Goal: Task Accomplishment & Management: Manage account settings

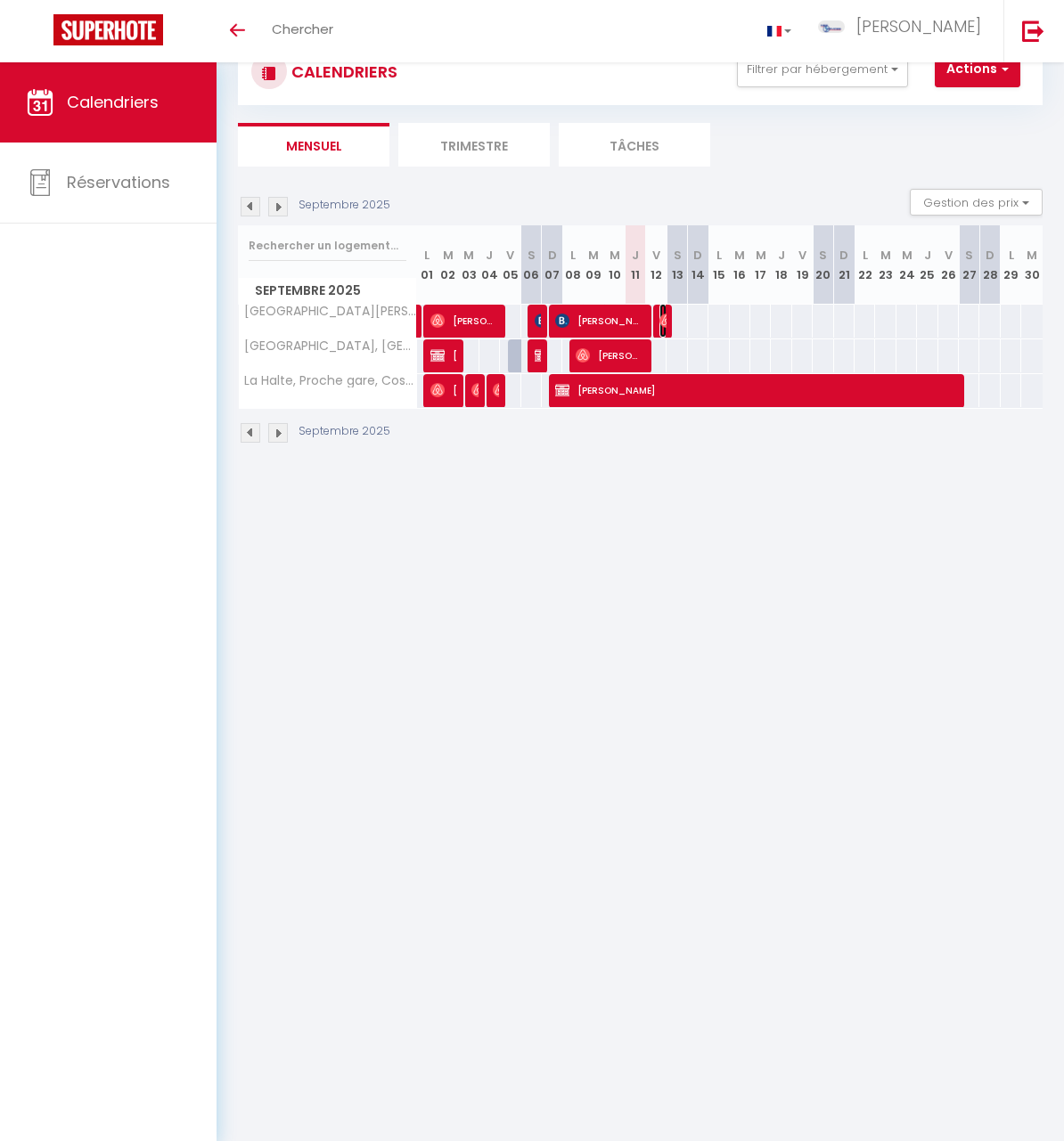
click at [663, 323] on img at bounding box center [666, 320] width 14 height 14
select select "OK"
select select "0"
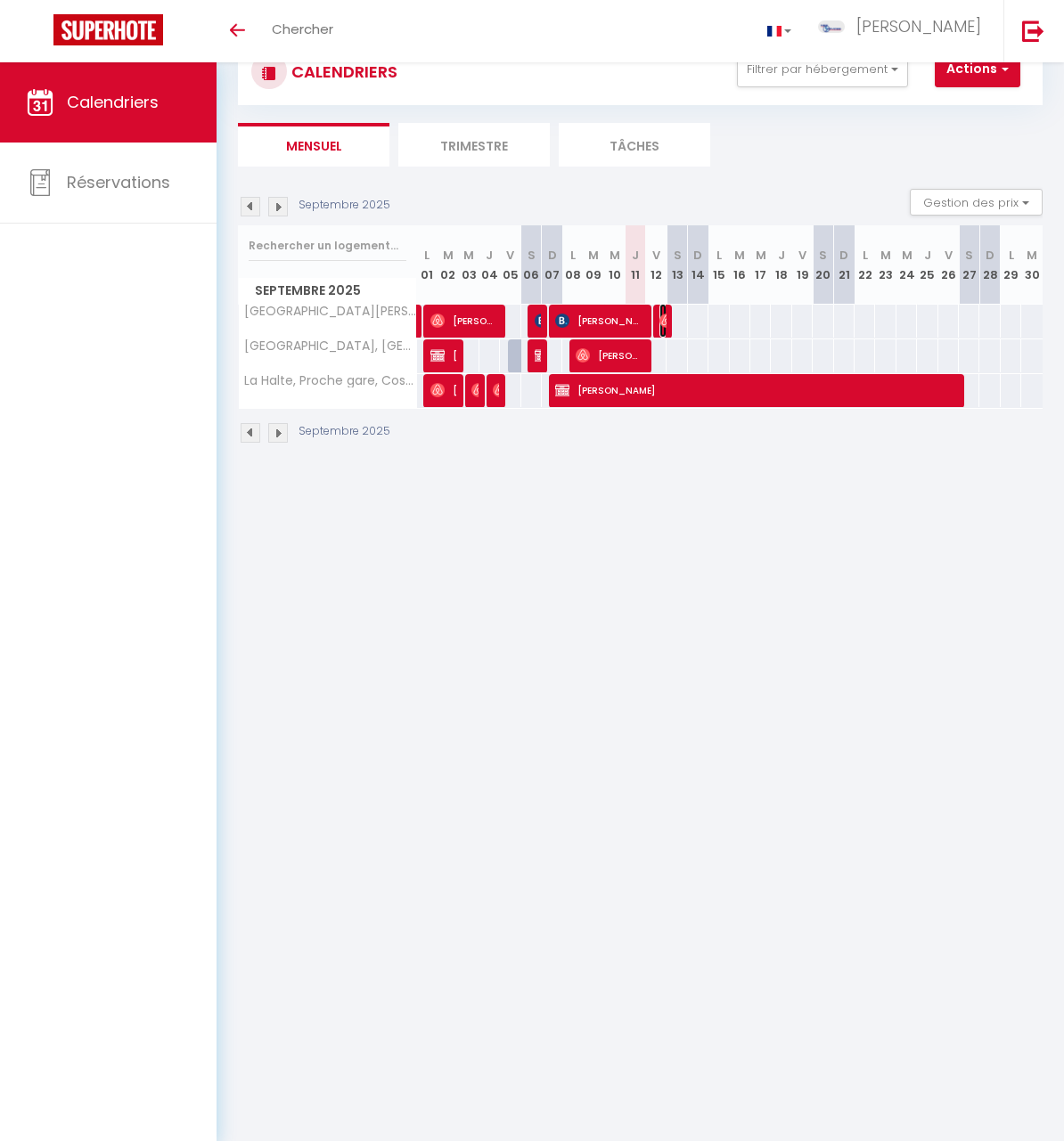
select select "1"
select select
